Goal: Check status

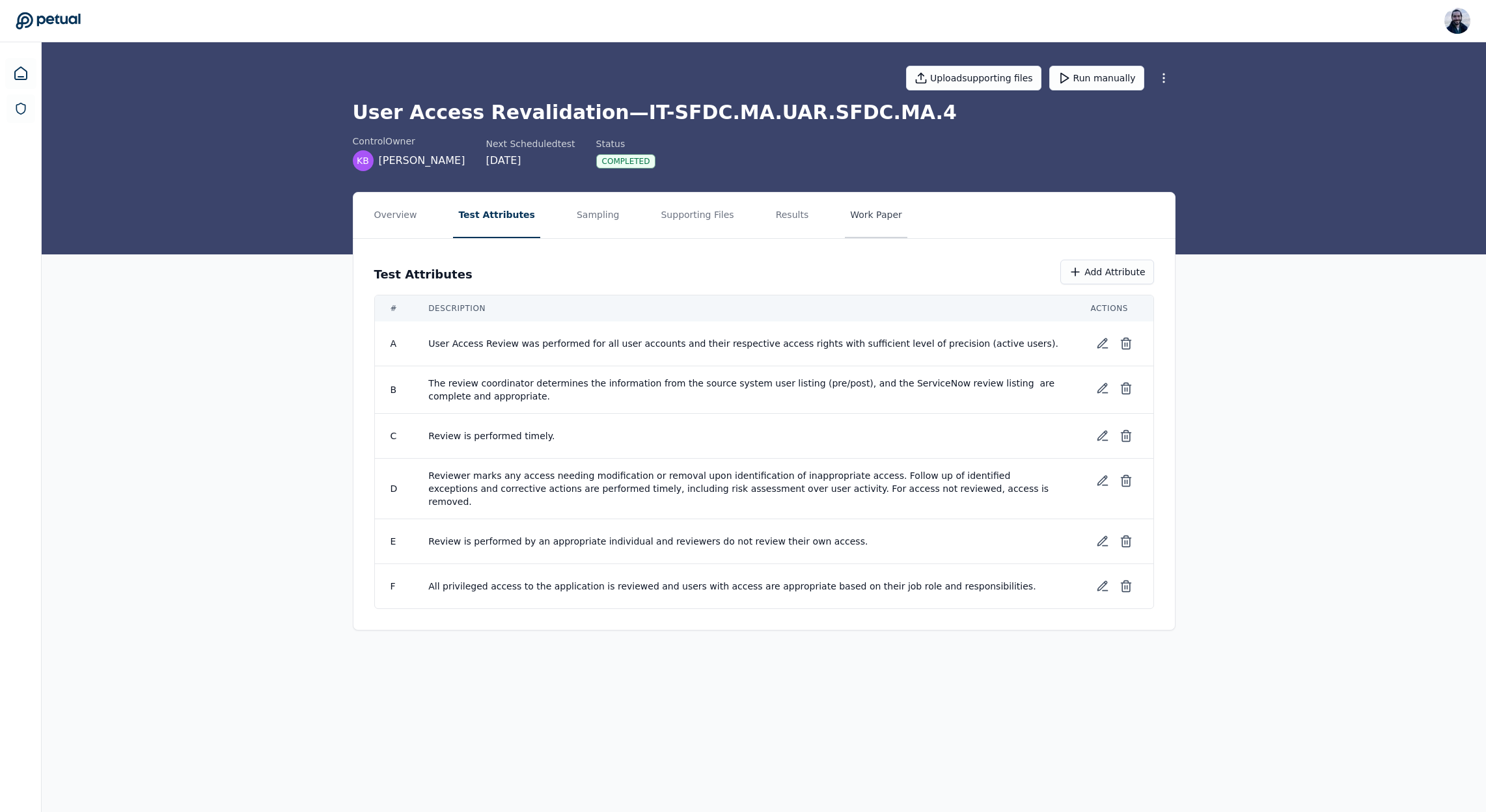
click at [861, 209] on button "Work Paper" at bounding box center [876, 215] width 63 height 46
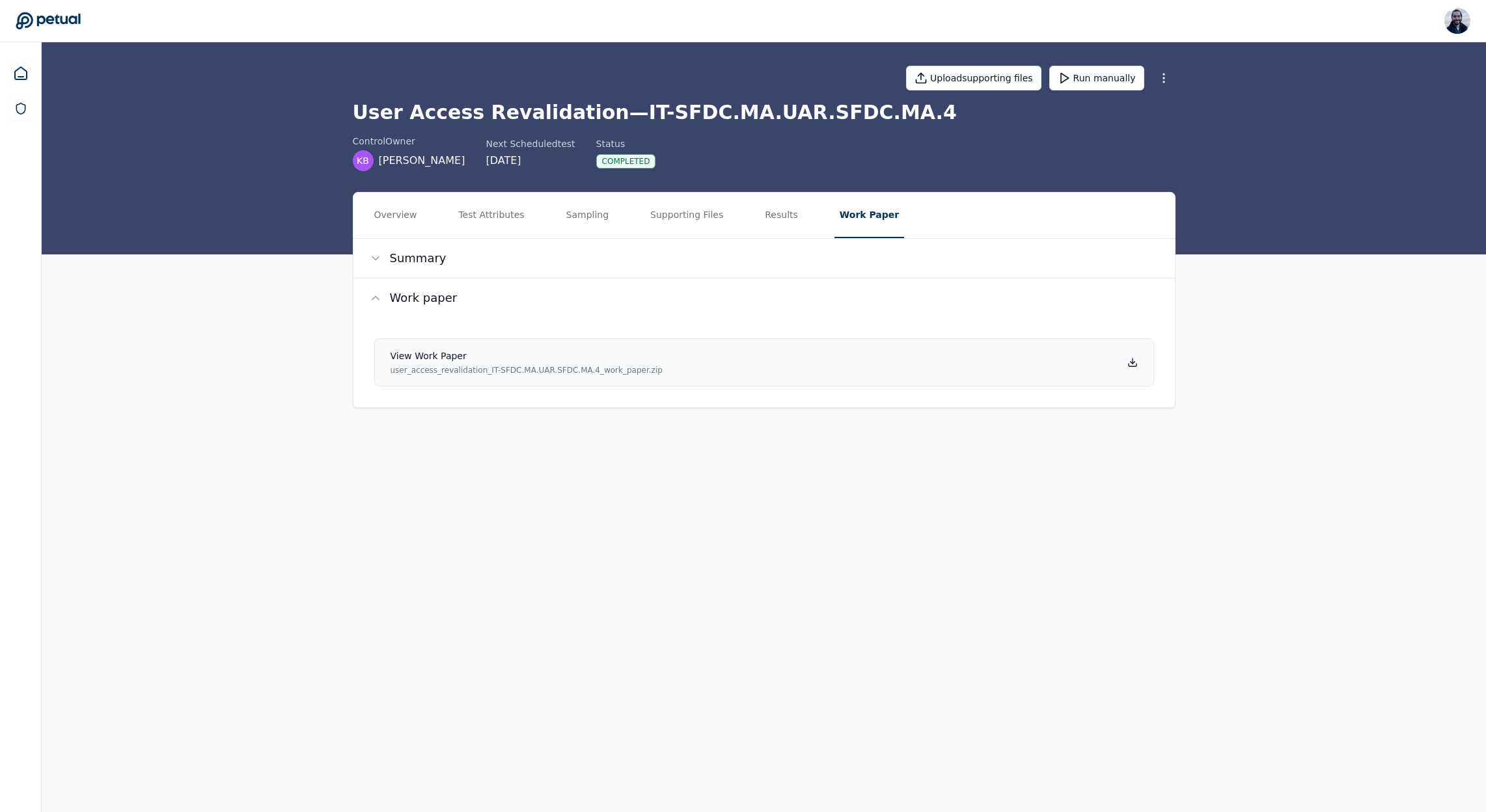
click at [1137, 364] on link "View work paper user_access_revalidation_IT-SFDC.MA.UAR.SFDC.MA.4_work_paper.zip" at bounding box center [764, 362] width 780 height 48
click at [764, 215] on button "Results" at bounding box center [782, 215] width 44 height 46
click at [764, 215] on button "Results" at bounding box center [784, 215] width 48 height 46
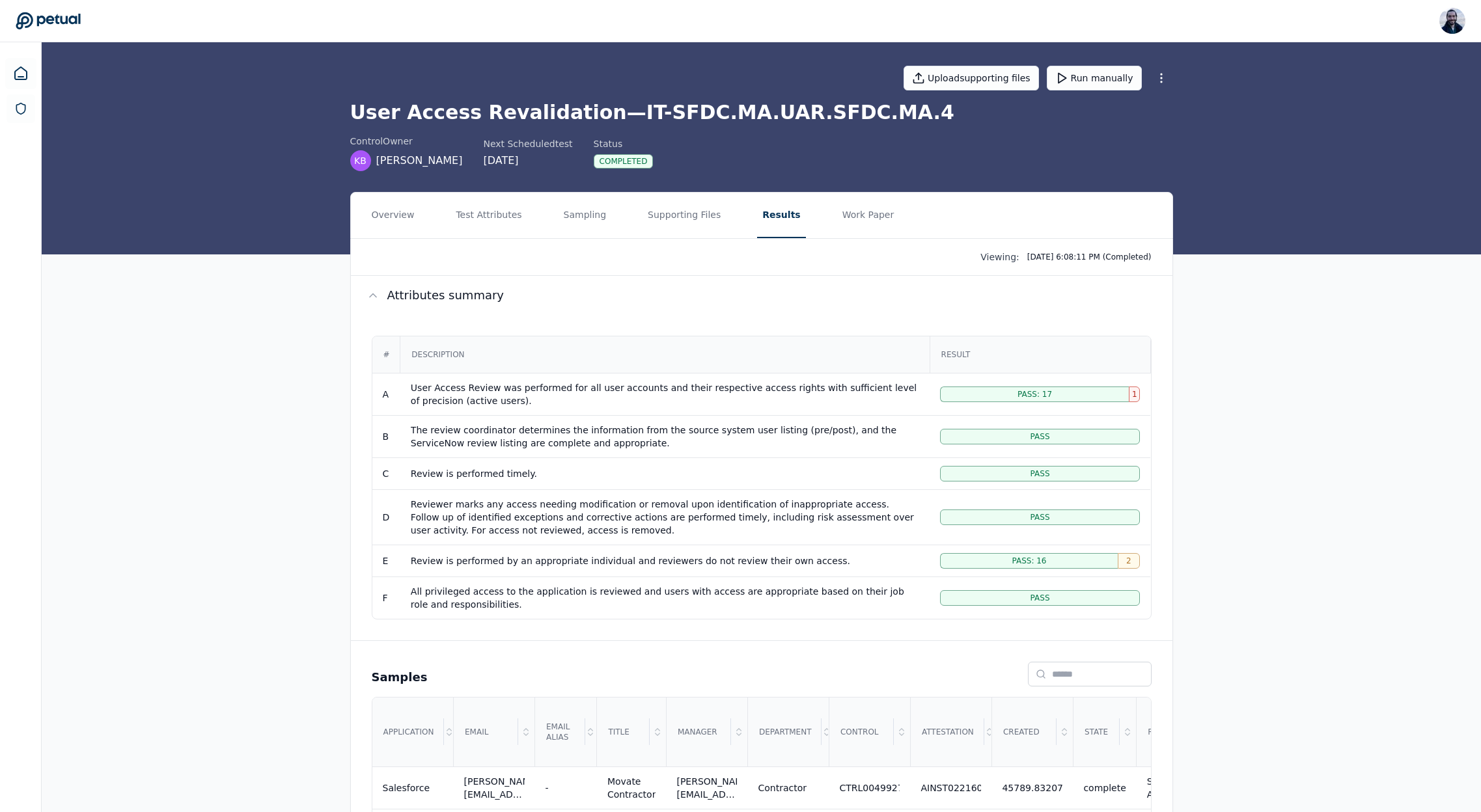
click at [383, 216] on button "Overview" at bounding box center [393, 215] width 53 height 46
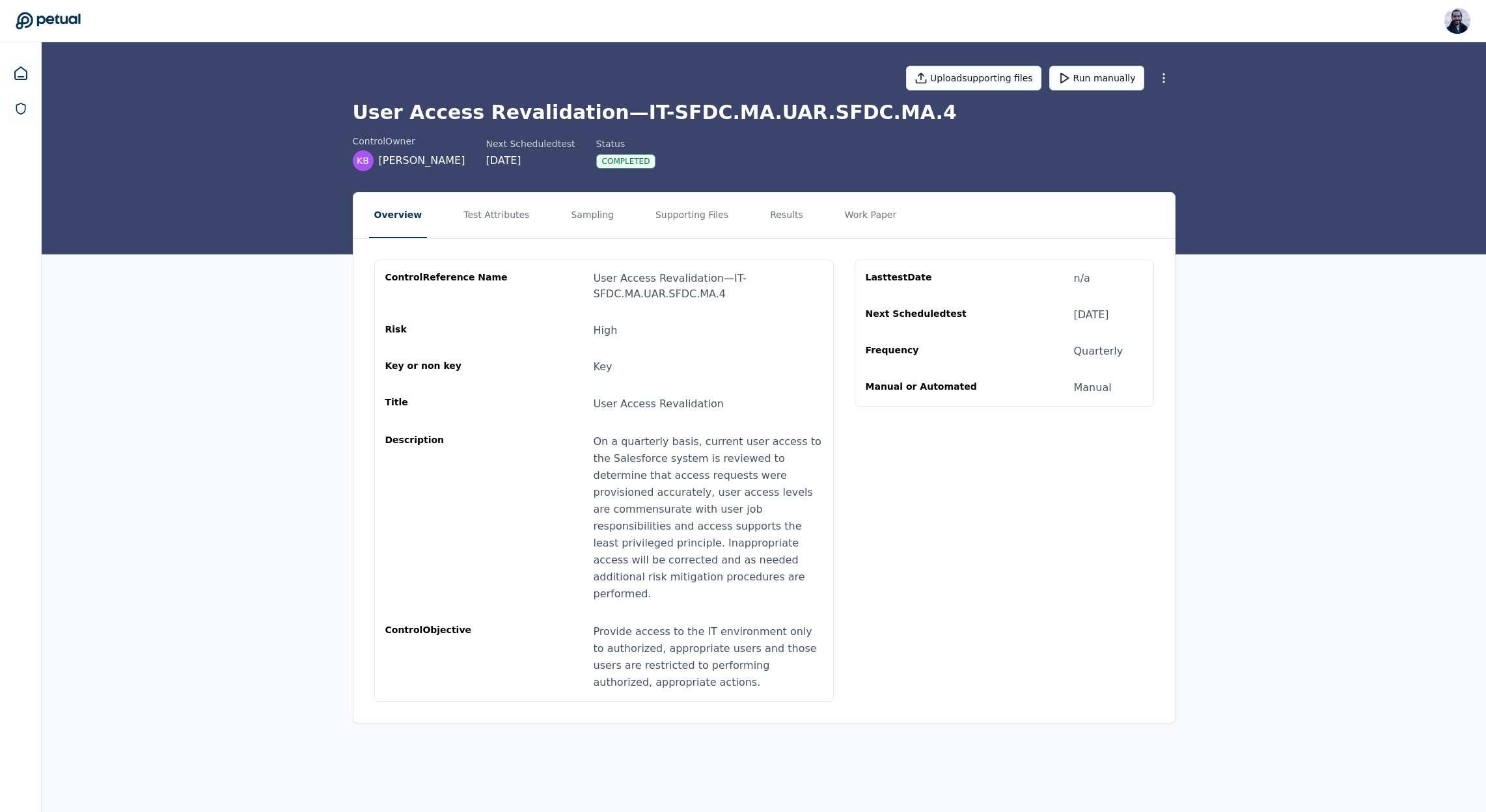
click at [192, 266] on div "Overview Test Attributes Sampling Supporting Files Results Work Paper control R…" at bounding box center [764, 468] width 1445 height 553
click at [750, 152] on div "control Owner KB [PERSON_NAME] Next Scheduled test [DATE] Status Completed" at bounding box center [764, 153] width 823 height 37
